Goal: Task Accomplishment & Management: Use online tool/utility

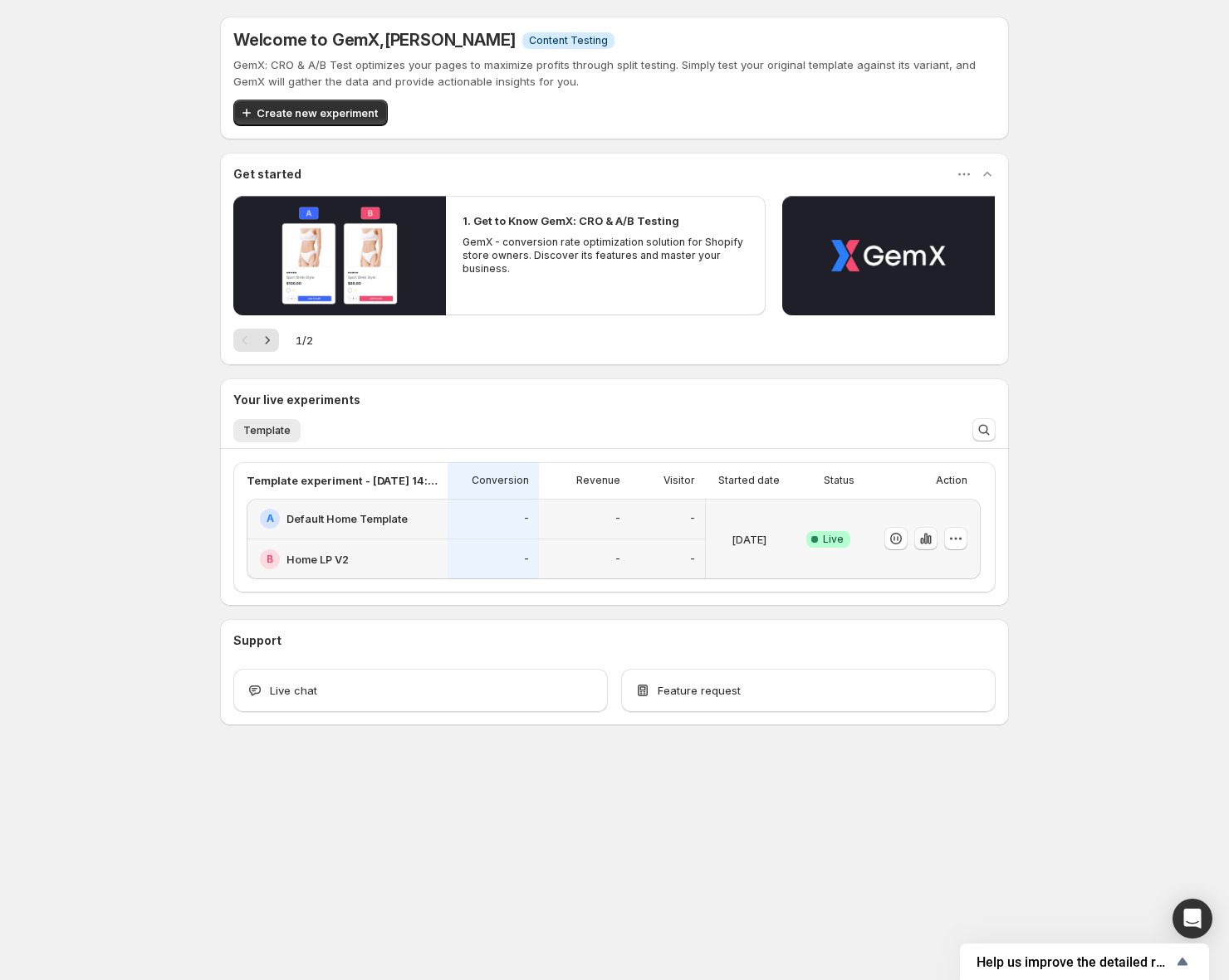
click at [926, 544] on icon "button" at bounding box center [925, 539] width 17 height 17
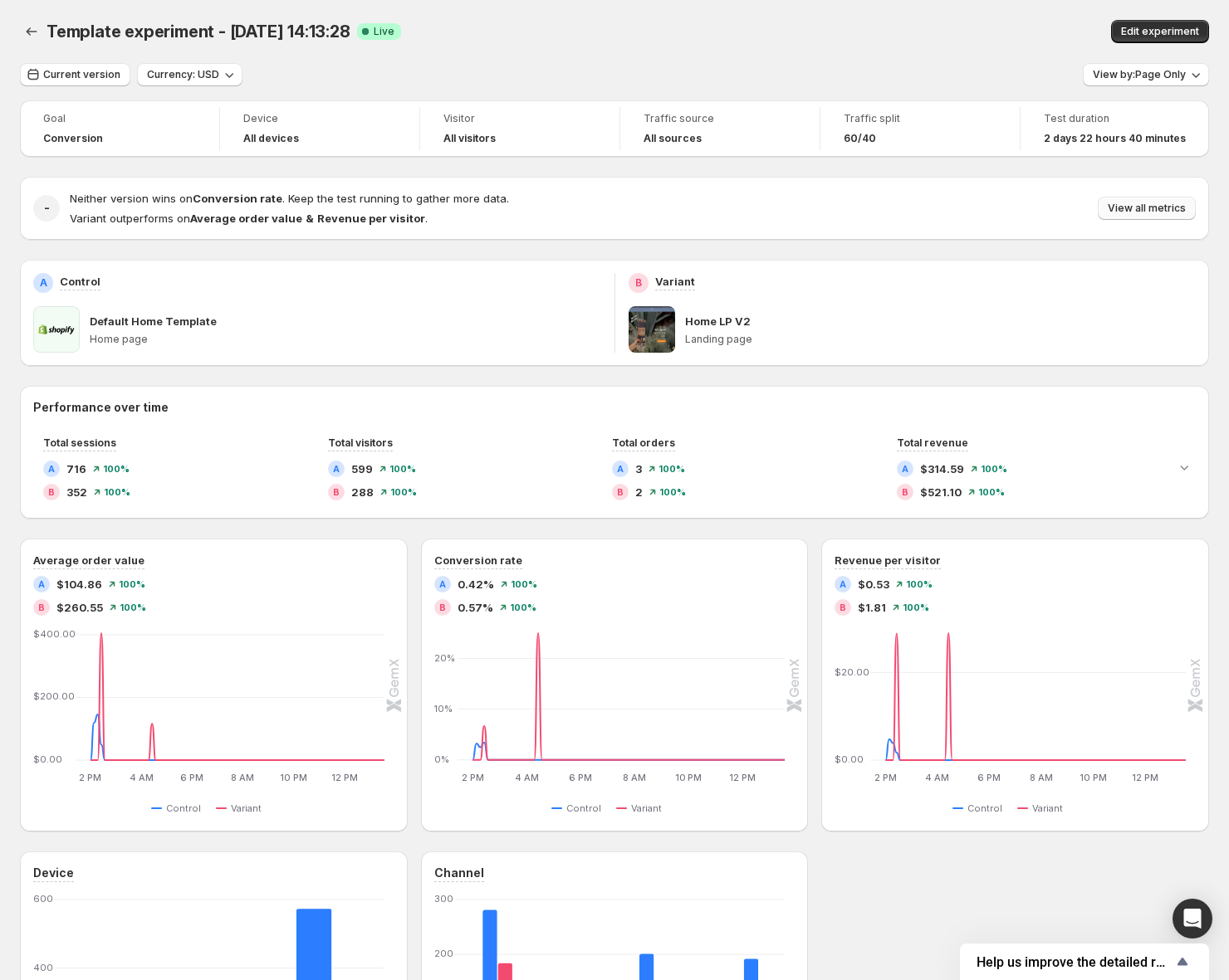
click at [1126, 211] on span "View all metrics" at bounding box center [1146, 208] width 78 height 13
click at [50, 67] on button "Current version" at bounding box center [74, 74] width 111 height 23
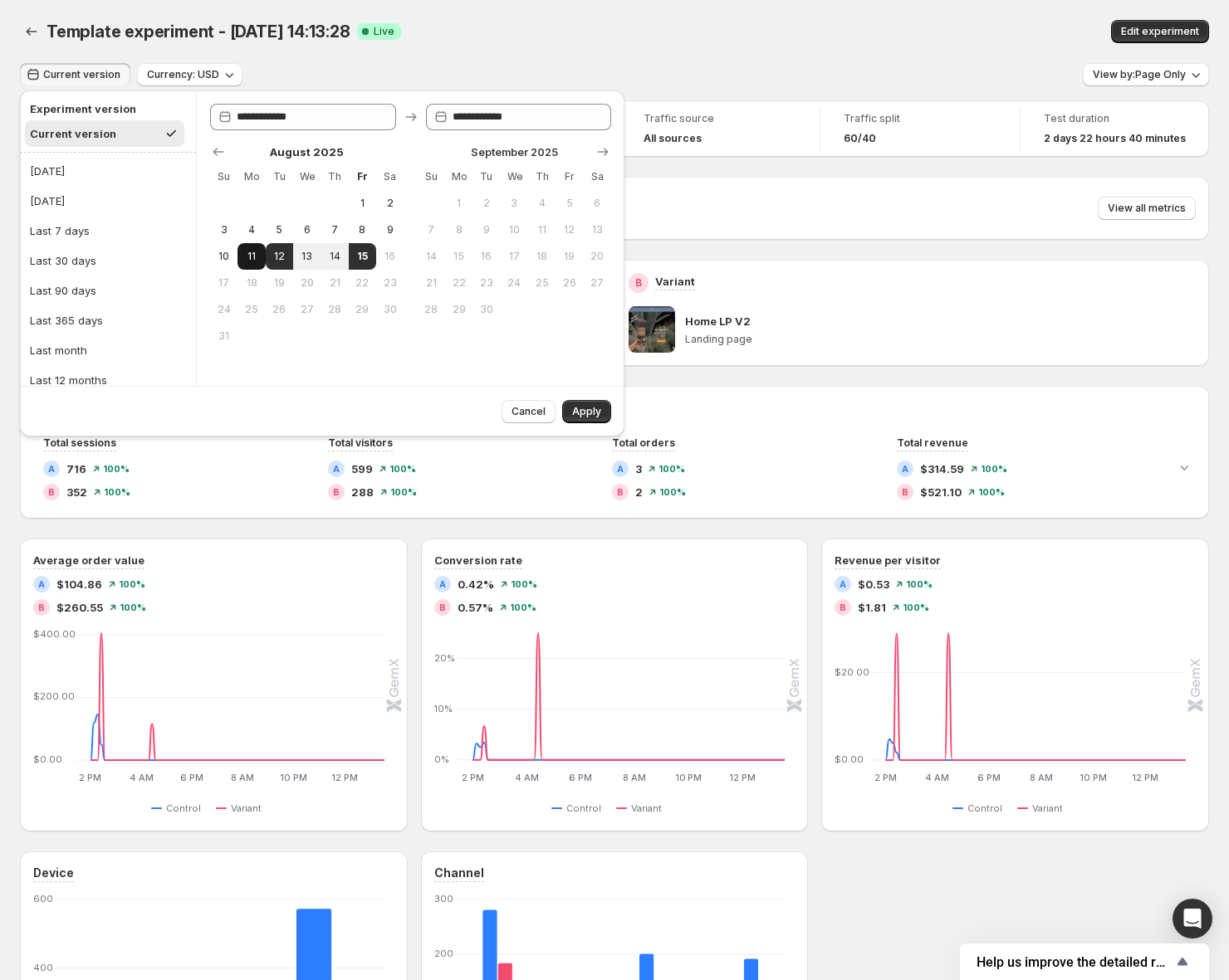
click at [238, 248] on button "11" at bounding box center [250, 256] width 27 height 27
type input "**********"
click at [354, 248] on button "15" at bounding box center [361, 256] width 27 height 27
type input "**********"
click at [588, 412] on span "Apply" at bounding box center [586, 411] width 29 height 13
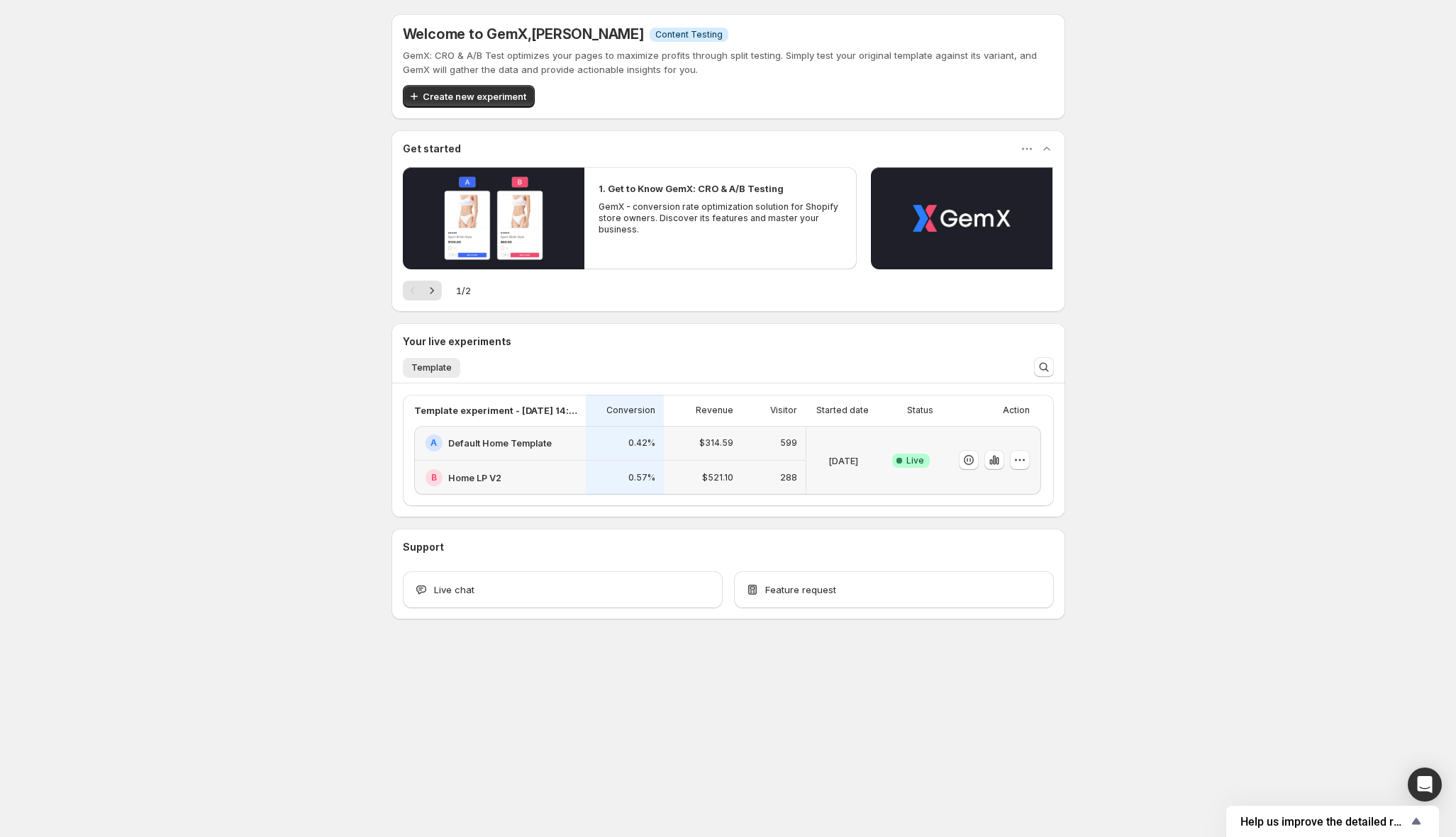
click at [998, 432] on div at bounding box center [988, 460] width 82 height 57
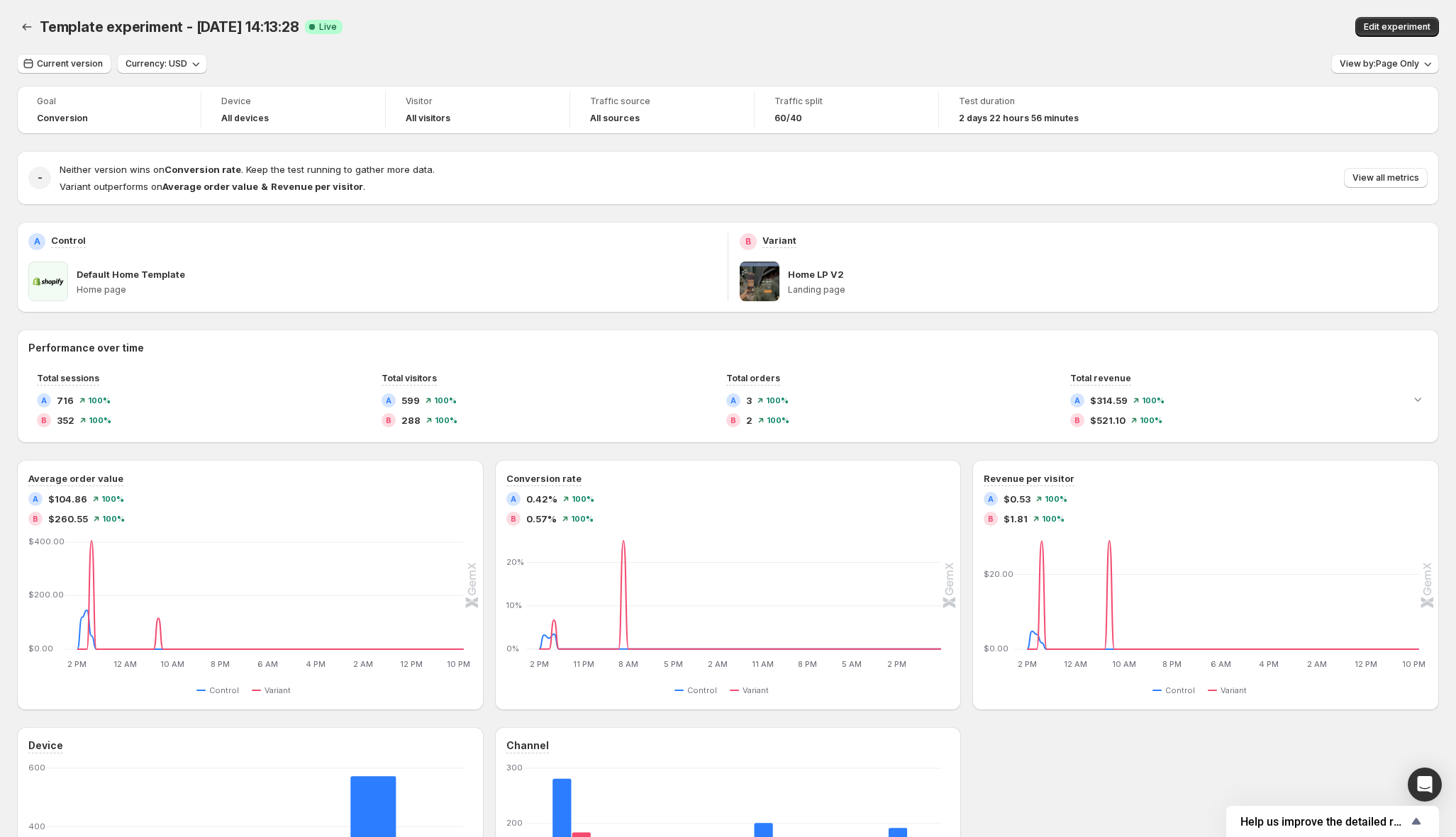
click at [1379, 15] on div "Template experiment - Aug 12, 14:13:28. This page is ready Template experiment …" at bounding box center [728, 27] width 1422 height 54
click at [1377, 21] on span "Edit experiment" at bounding box center [1397, 27] width 67 height 11
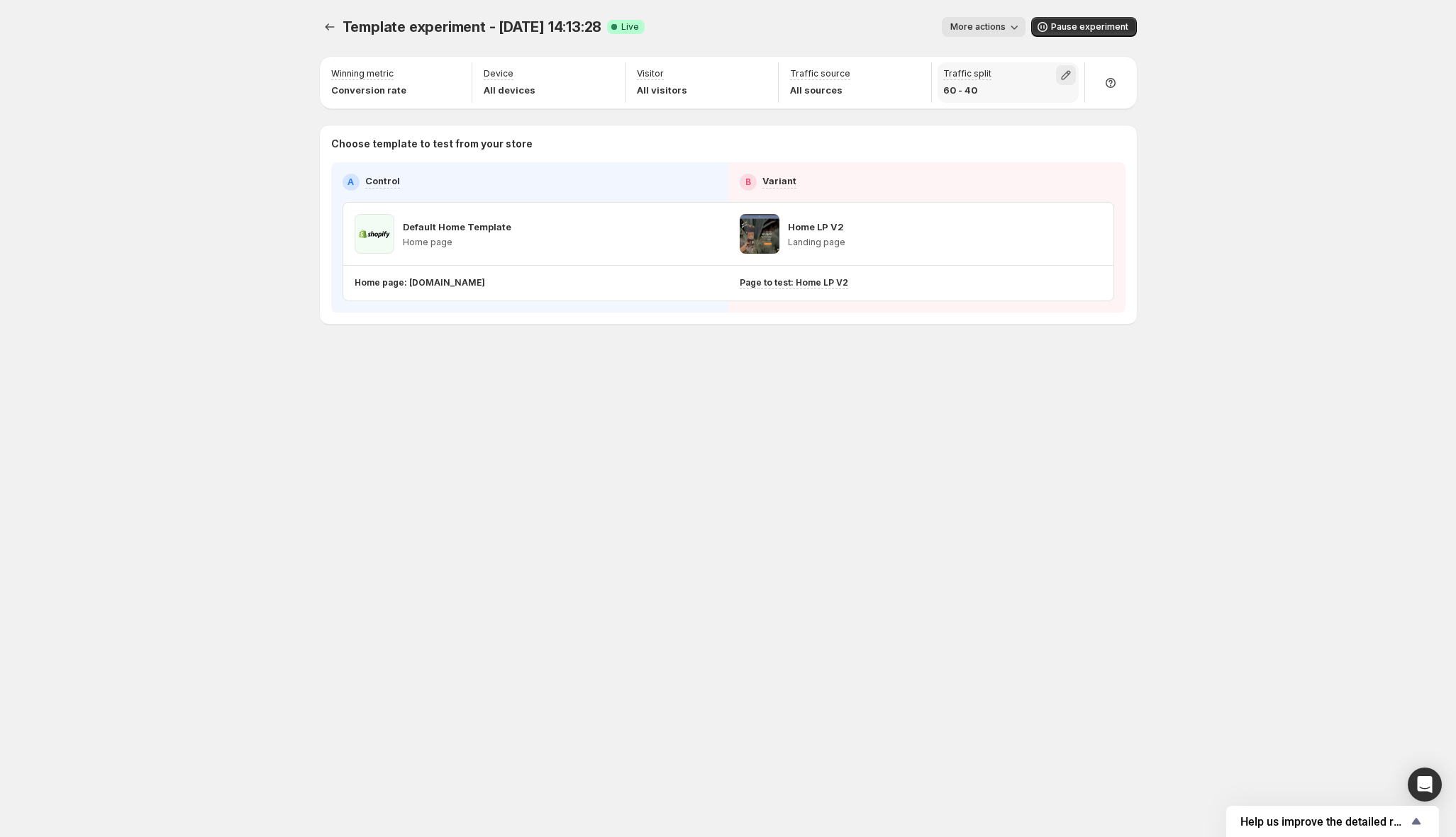
click at [1061, 72] on icon "button" at bounding box center [1066, 76] width 14 height 14
drag, startPoint x: 1086, startPoint y: 108, endPoint x: 1065, endPoint y: 114, distance: 21.8
type input "**"
click at [1065, 114] on input "range" at bounding box center [1066, 105] width 204 height 20
click at [1213, 52] on div "Template experiment - Aug 12, 14:13:28. This page is ready Template experiment …" at bounding box center [728, 418] width 1456 height 837
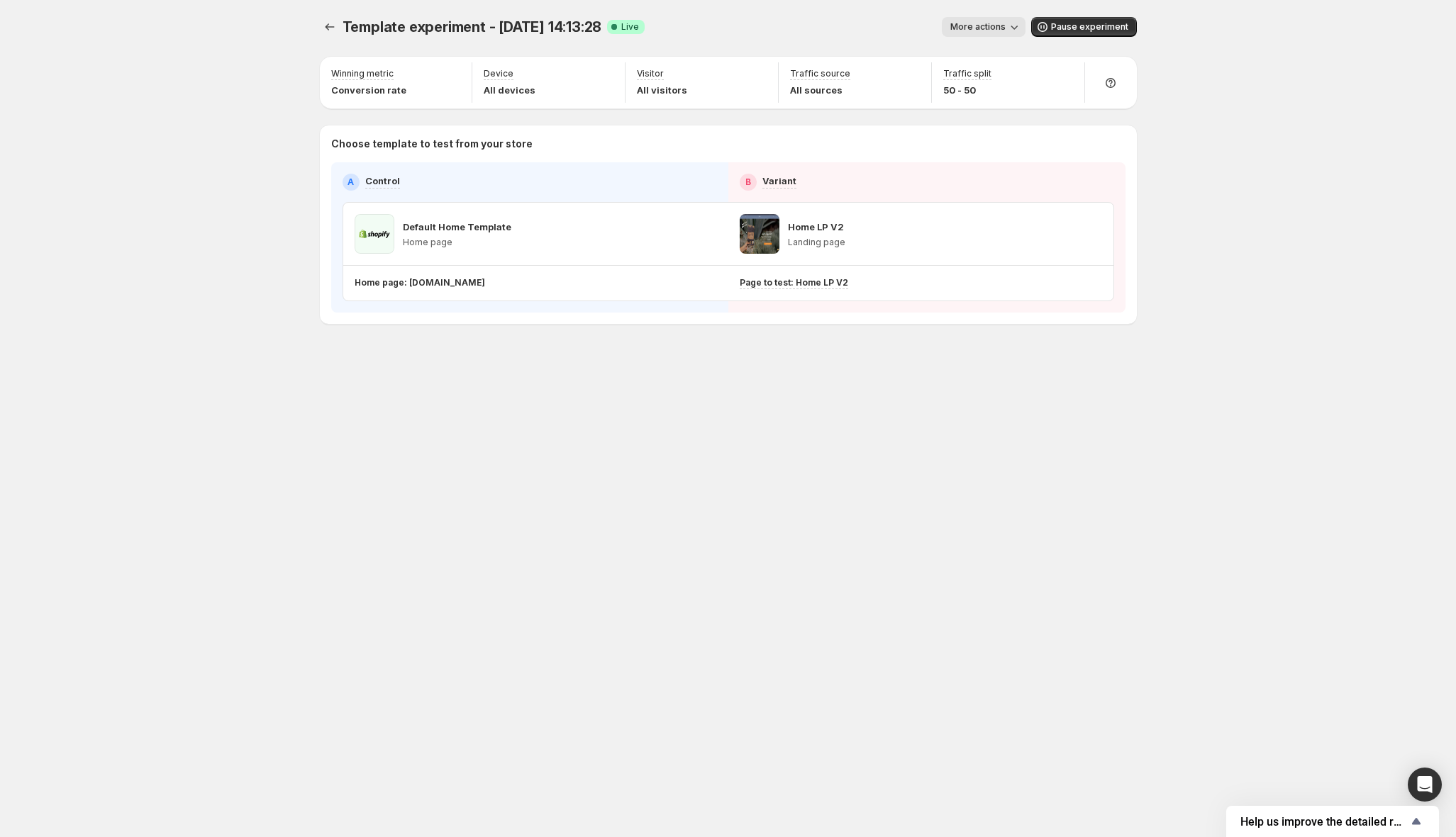
click at [1321, 273] on div "Template experiment - Aug 12, 14:13:28. This page is ready Template experiment …" at bounding box center [728, 418] width 1456 height 837
click at [145, 169] on div "Template experiment - Aug 12, 14:13:28. This page is ready Template experiment …" at bounding box center [728, 418] width 1456 height 837
